Goal: Check status

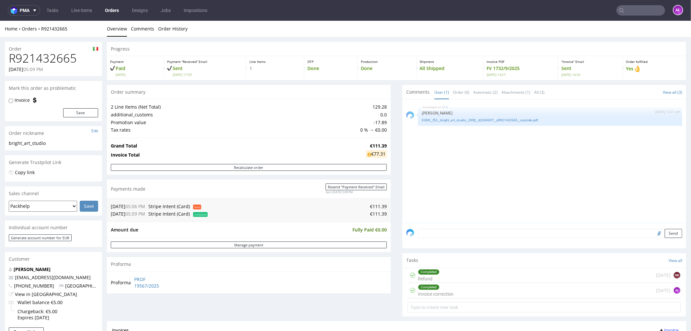
scroll to position [36, 0]
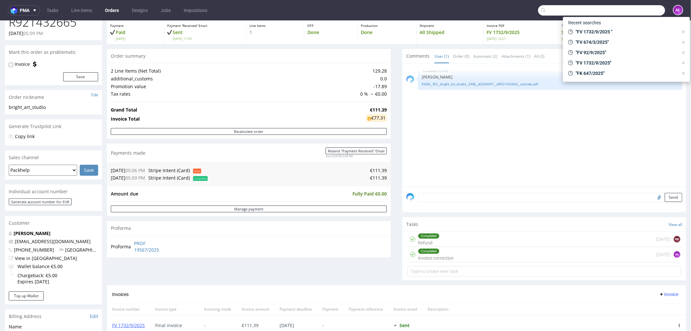
click at [647, 9] on input "text" at bounding box center [601, 10] width 127 height 10
paste input "FV 1546/9/2025"
type input "FV 1546/9/2025"
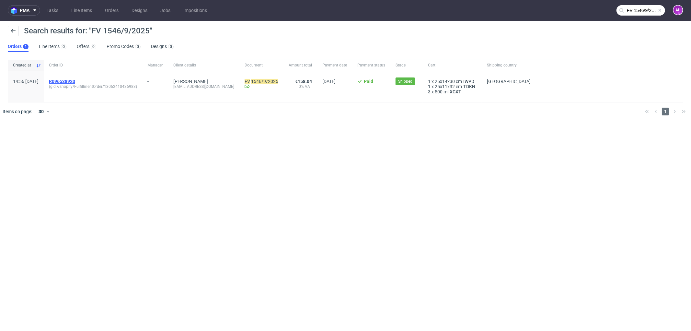
click at [75, 81] on span "R096538920" at bounding box center [62, 81] width 26 height 5
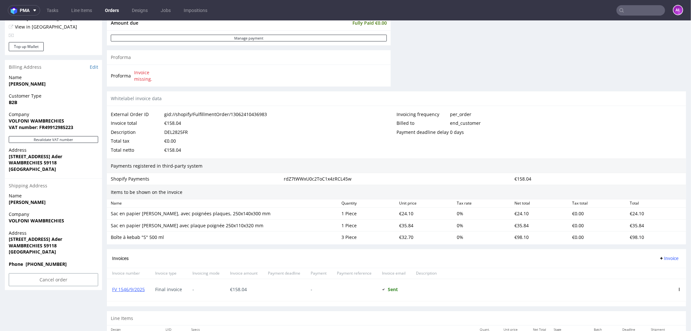
scroll to position [288, 0]
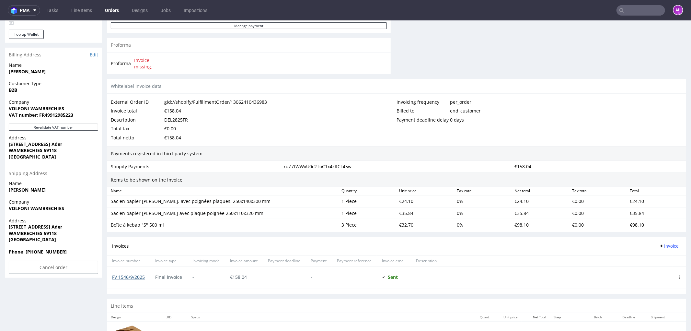
click at [139, 277] on link "FV 1546/9/2025" at bounding box center [128, 276] width 33 height 6
click at [631, 13] on input "text" at bounding box center [640, 10] width 49 height 10
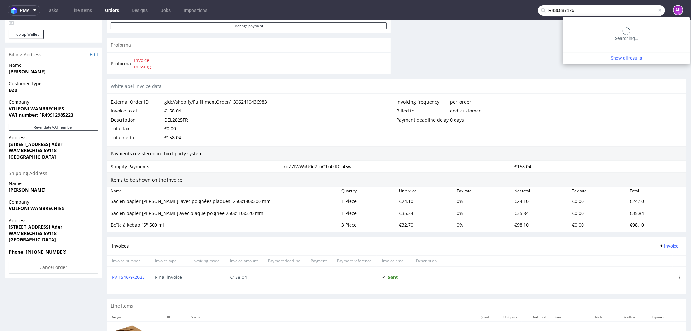
type input "R436887126"
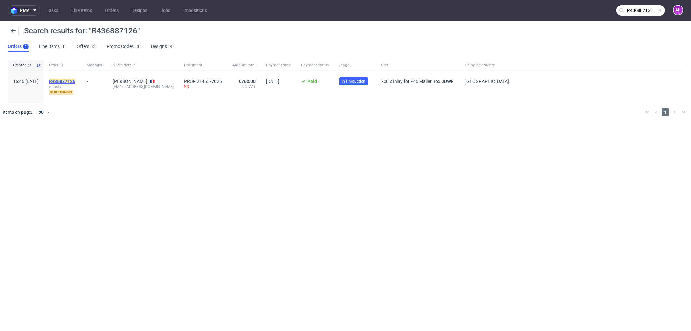
click at [75, 79] on span "R436887126" at bounding box center [62, 81] width 26 height 5
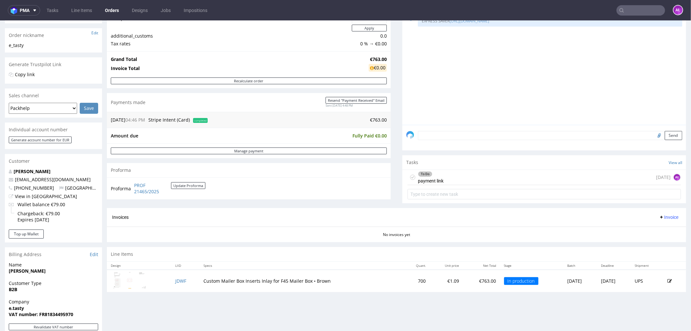
scroll to position [108, 0]
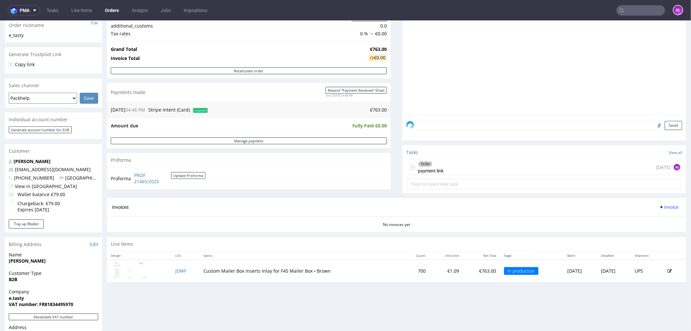
click at [467, 173] on div "To Do payment link [DATE] AŁ" at bounding box center [543, 166] width 273 height 15
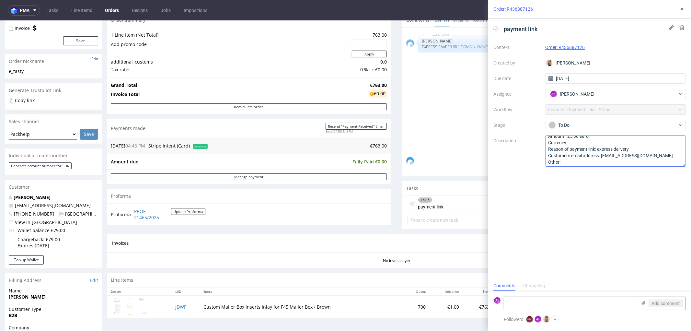
scroll to position [7, 0]
drag, startPoint x: 641, startPoint y: 156, endPoint x: 601, endPoint y: 157, distance: 40.2
click at [601, 157] on textarea "Amount: 25,30 euro Currency: Reason of payment link: express delivery Customers…" at bounding box center [615, 150] width 141 height 31
drag, startPoint x: 589, startPoint y: 49, endPoint x: 559, endPoint y: 52, distance: 30.3
click at [559, 52] on div "Context Order: R436887126 Created by [PERSON_NAME] Due date [DATE] Assignee AŁ …" at bounding box center [589, 104] width 192 height 124
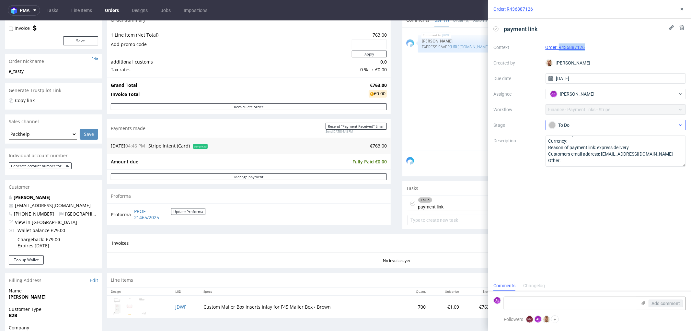
copy link "R436887126"
click at [615, 303] on textarea at bounding box center [570, 303] width 133 height 13
type textarea "sent"
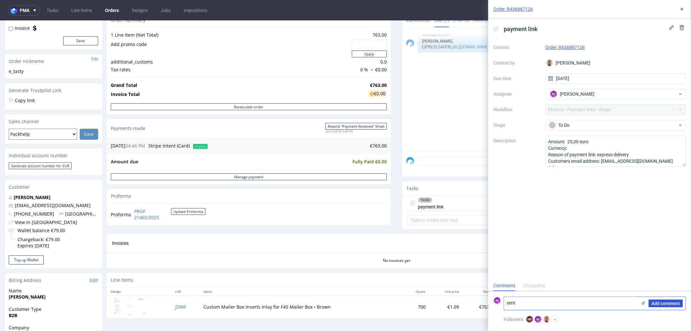
click at [677, 299] on button "Add comment" at bounding box center [665, 303] width 34 height 8
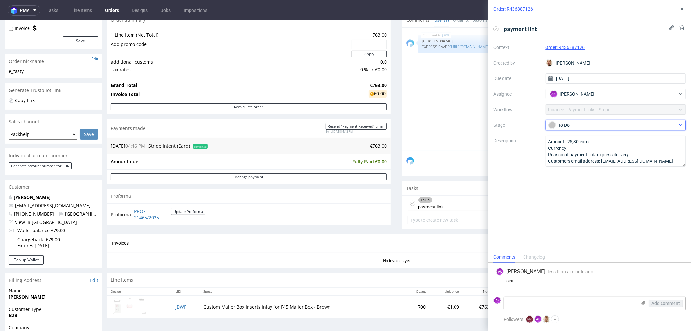
click at [581, 129] on div "To Do" at bounding box center [615, 125] width 141 height 10
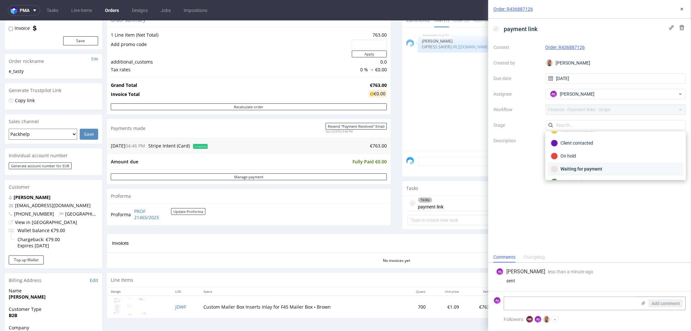
scroll to position [36, 0]
click at [592, 156] on div "Waiting for payment" at bounding box center [615, 156] width 130 height 7
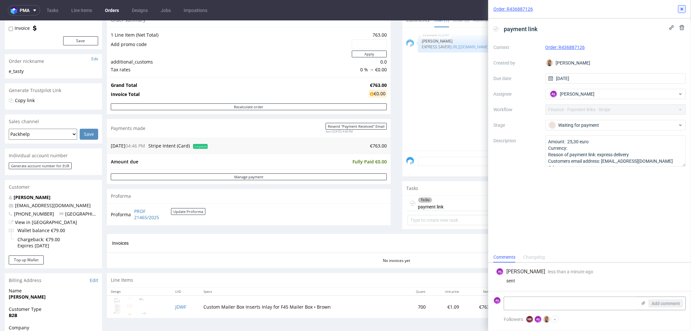
click at [682, 9] on use at bounding box center [681, 9] width 3 height 3
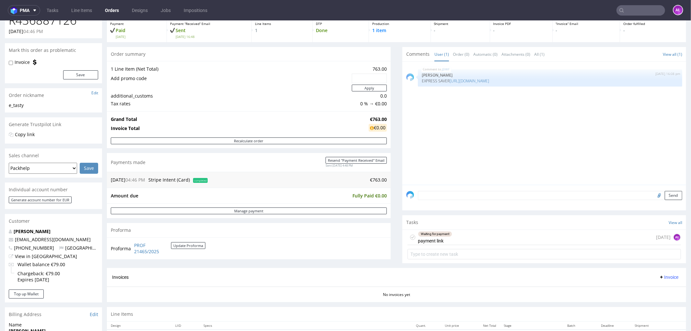
scroll to position [36, 0]
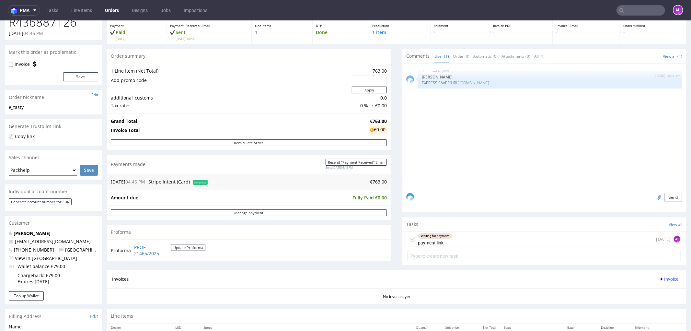
click at [492, 192] on div "Send" at bounding box center [544, 199] width 284 height 26
click at [494, 196] on textarea at bounding box center [550, 196] width 264 height 9
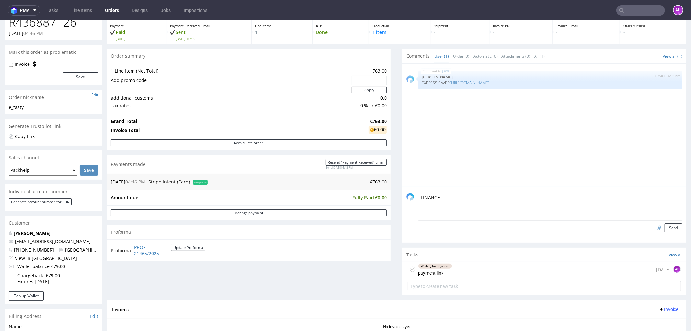
click at [421, 271] on div "Waiting for payment payment link" at bounding box center [435, 268] width 34 height 15
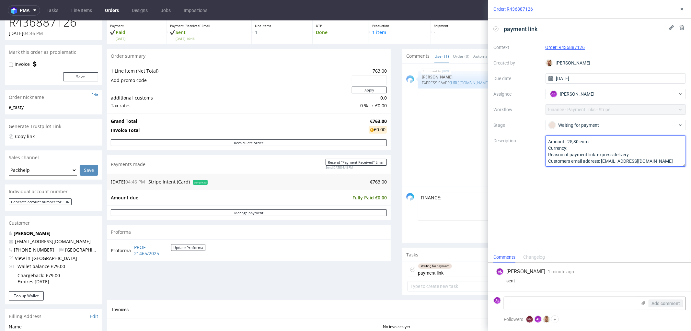
drag, startPoint x: 591, startPoint y: 142, endPoint x: 568, endPoint y: 143, distance: 23.3
click at [568, 143] on textarea "Amount: 25,30 euro Currency: Reason of payment link: express delivery Customers…" at bounding box center [615, 150] width 141 height 31
drag, startPoint x: 467, startPoint y: 208, endPoint x: 465, endPoint y: 205, distance: 3.7
click at [467, 207] on textarea "FINANCE:" at bounding box center [550, 206] width 264 height 28
paste textarea "25,30 euro"
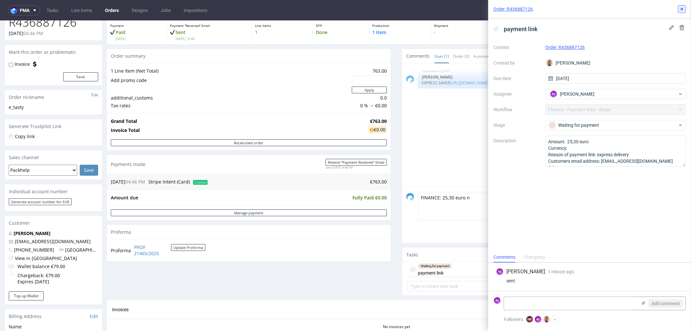
click at [683, 11] on icon at bounding box center [681, 8] width 5 height 5
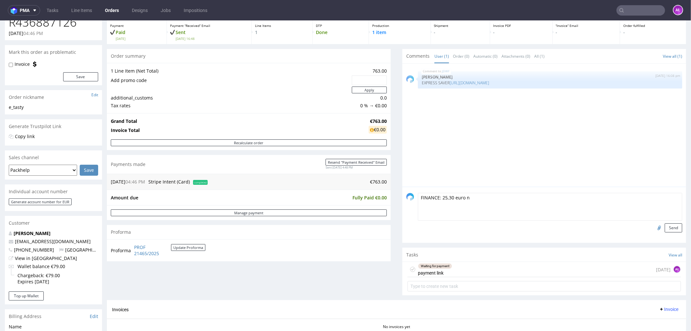
click at [504, 199] on textarea "FINANCE: 25,30 euro n" at bounding box center [550, 206] width 264 height 28
type textarea "FINANCE: 25,30 euro needs to be added on the final invoice - express delivery"
click at [664, 226] on button "Send" at bounding box center [672, 227] width 17 height 9
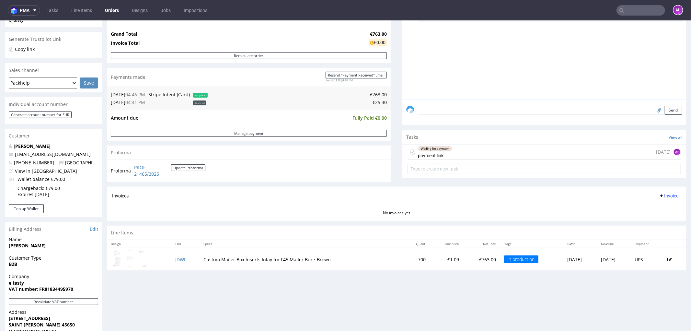
scroll to position [144, 0]
